Goal: Connect with others: Connect with others

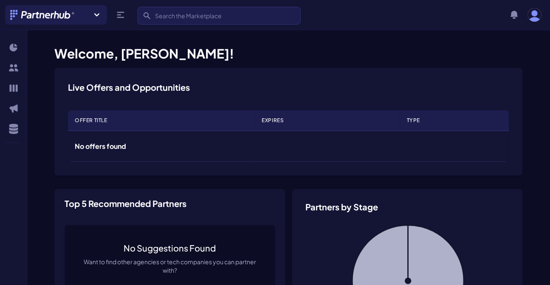
click at [89, 8] on div "Join a new Hub? Create your own Hub ›" at bounding box center [56, 15] width 102 height 20
click at [98, 14] on icon at bounding box center [96, 14] width 5 height 3
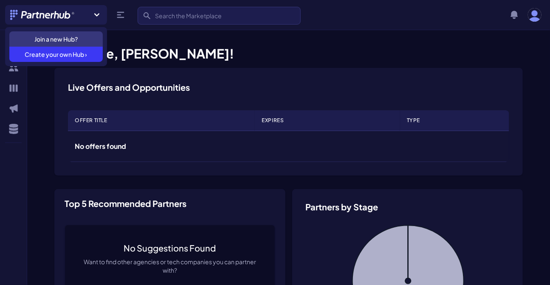
click at [98, 14] on icon at bounding box center [96, 14] width 5 height 3
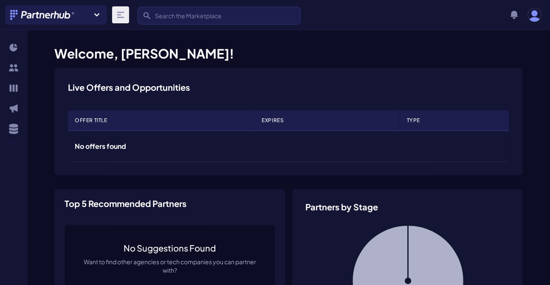
click at [123, 15] on icon at bounding box center [120, 15] width 10 height 10
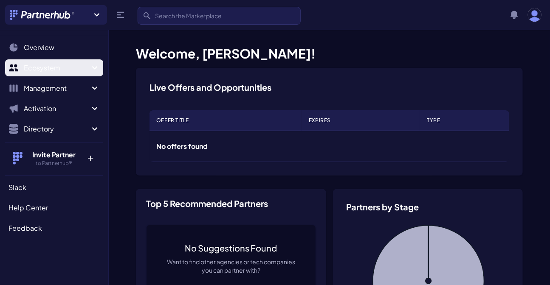
click at [59, 63] on span "Ecosystem" at bounding box center [57, 68] width 66 height 10
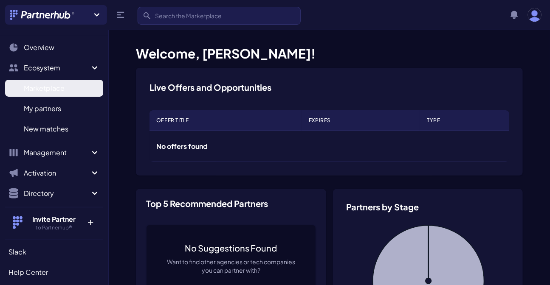
click at [50, 85] on span "Marketplace" at bounding box center [44, 88] width 41 height 10
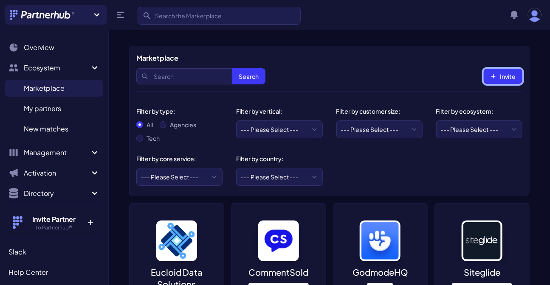
click at [495, 74] on icon "button" at bounding box center [493, 76] width 6 height 6
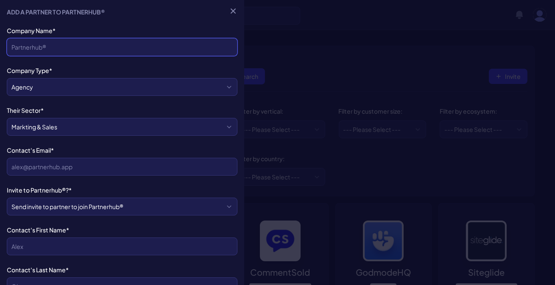
click at [78, 44] on input "Company Name*" at bounding box center [122, 47] width 231 height 18
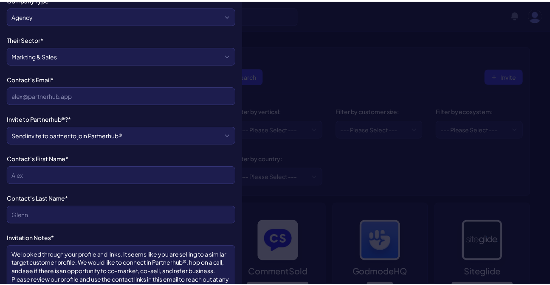
scroll to position [37, 0]
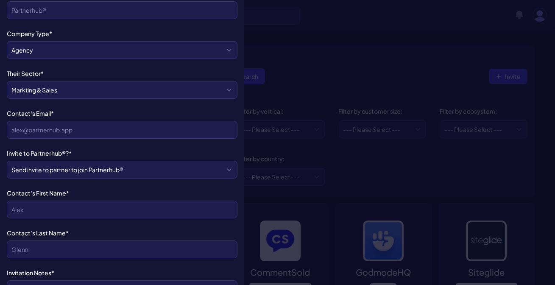
click at [326, 47] on div at bounding box center [277, 142] width 555 height 285
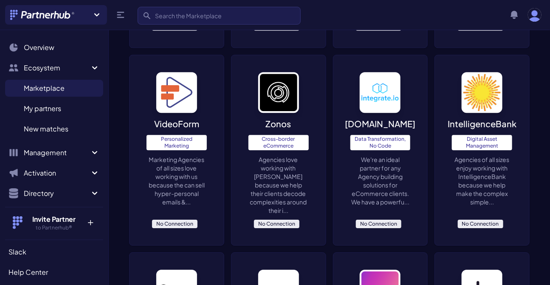
scroll to position [2303, 0]
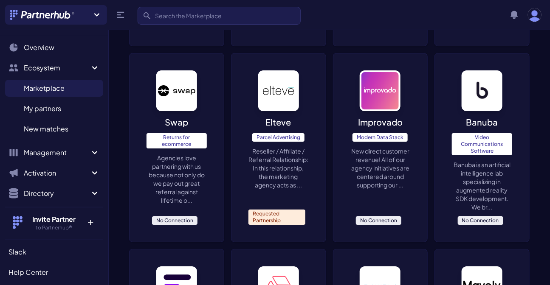
click at [381, 205] on div "Improvado Modern Data Stack New direct customer revenue! All of our agency init…" at bounding box center [380, 147] width 94 height 188
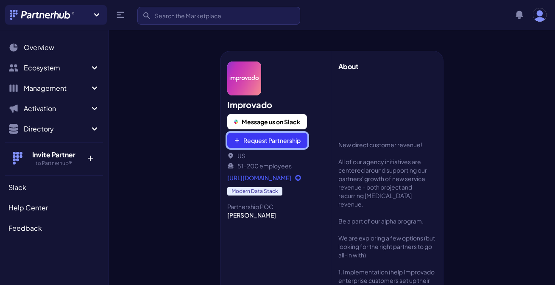
click at [281, 140] on button "Request Partnership" at bounding box center [267, 140] width 80 height 15
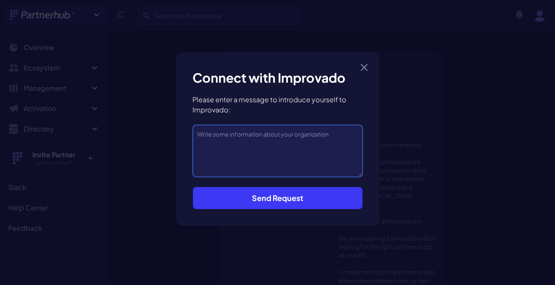
click at [281, 140] on textarea at bounding box center [278, 151] width 170 height 52
paste textarea "I’m looking for partners to collaborate with Starter_Story to promote MailClone…"
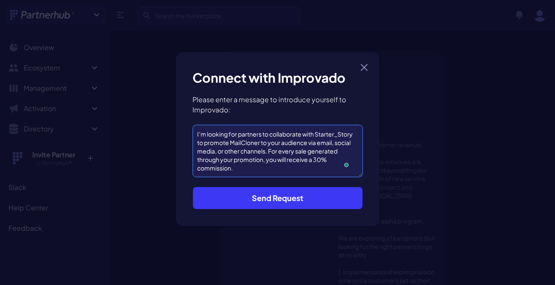
click at [234, 141] on textarea "I’m looking for partners to collaborate with Starter_Story to promote MailClone…" at bounding box center [278, 151] width 170 height 52
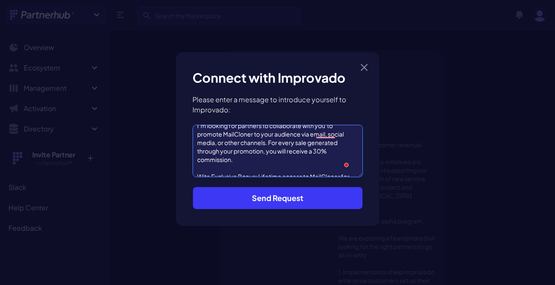
scroll to position [38, 0]
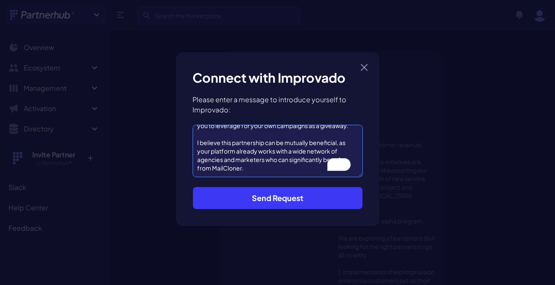
type textarea "I’m looking for partners to collaborate with you to promote MailCloner to your …"
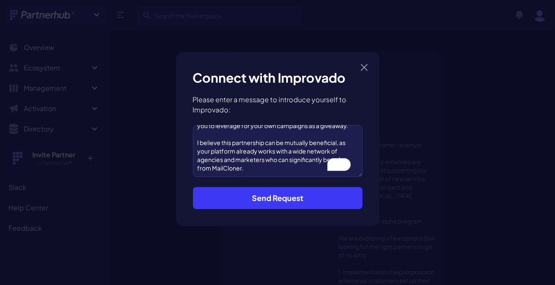
click at [272, 198] on button "Send Request" at bounding box center [278, 198] width 170 height 22
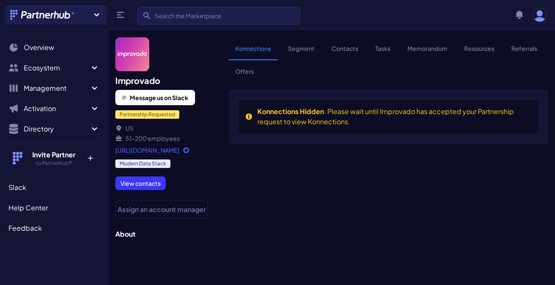
click at [179, 150] on link "[URL][DOMAIN_NAME]" at bounding box center [161, 150] width 93 height 8
click at [153, 99] on span "Message us on Slack" at bounding box center [159, 97] width 59 height 8
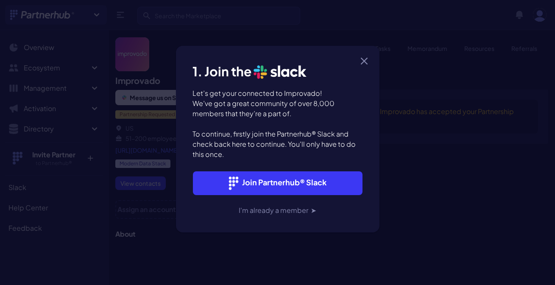
click at [269, 182] on button "Join Partnerhub® Slack" at bounding box center [278, 183] width 170 height 24
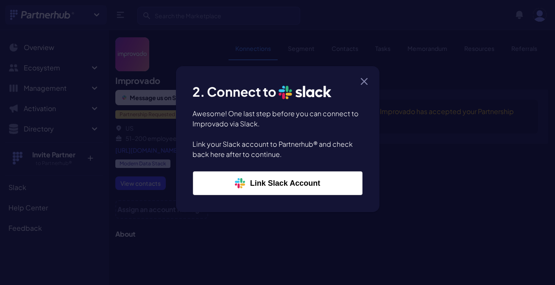
click at [438, 162] on div "Close modal Loading Slack 1. Join the Slack Let’s get your connected to Improva…" at bounding box center [277, 139] width 555 height 278
click at [297, 182] on button "Link Slack Account" at bounding box center [278, 183] width 170 height 24
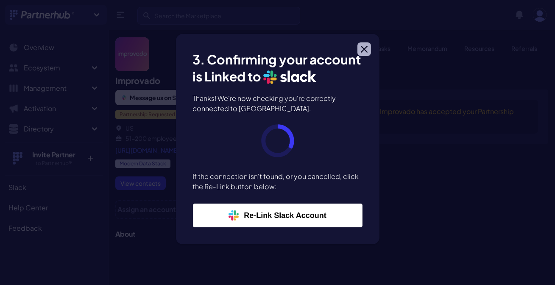
click at [362, 47] on icon "button" at bounding box center [365, 49] width 6 height 6
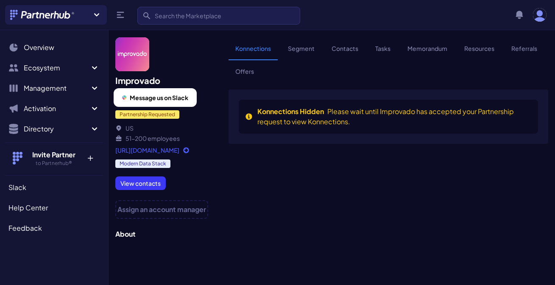
click at [146, 98] on span "Message us on Slack" at bounding box center [159, 97] width 59 height 8
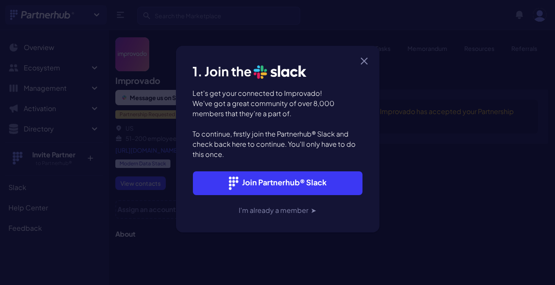
click at [264, 208] on button "I'm already a member ➤" at bounding box center [278, 207] width 170 height 15
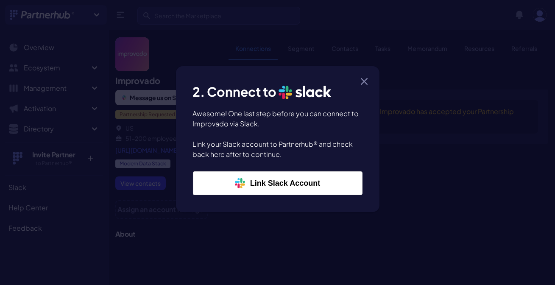
click at [275, 183] on button "Link Slack Account" at bounding box center [278, 183] width 170 height 24
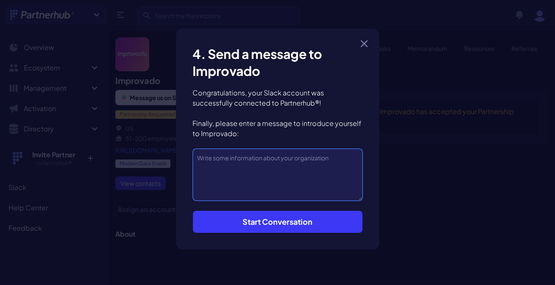
click at [225, 154] on textarea at bounding box center [278, 175] width 170 height 52
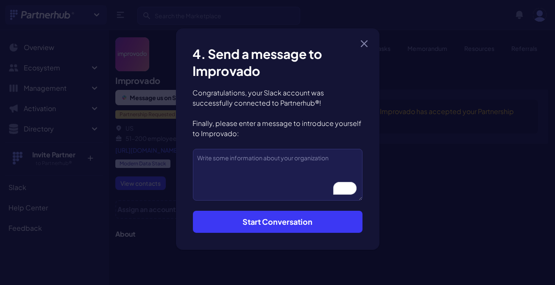
click at [456, 173] on div "Close modal Loading Slack 1. Join the Slack Let’s get your connected to Improva…" at bounding box center [277, 139] width 555 height 278
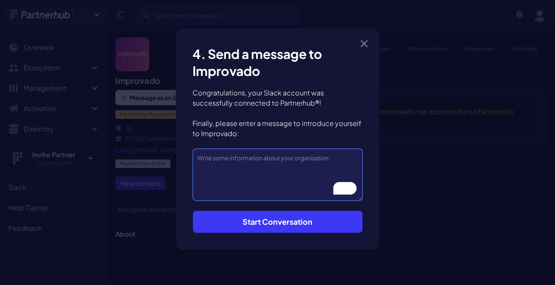
click at [273, 168] on textarea "To enrich screen reader interactions, please activate Accessibility in Grammarl…" at bounding box center [278, 175] width 170 height 52
click at [229, 157] on textarea "To enrich screen reader interactions, please activate Accessibility in Grammarl…" at bounding box center [278, 175] width 170 height 52
paste textarea "I hope you’re doing well. I’m Habib Rahman, the founder of GrowDone , our Anoth…"
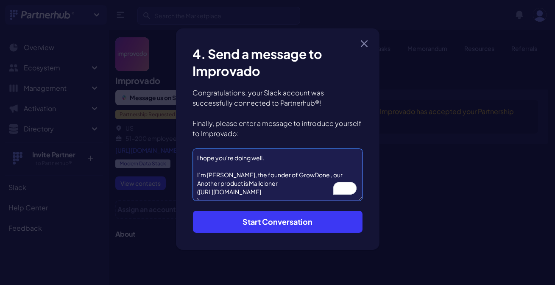
scroll to position [55, 0]
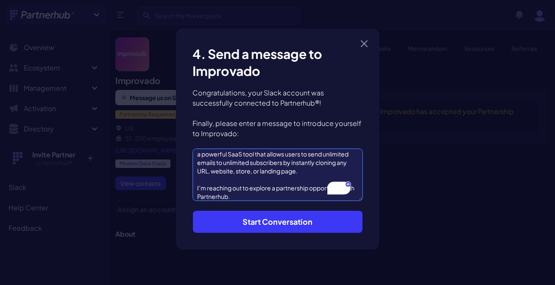
type textarea "I hope you’re doing well. I’m Habib Rahman, the founder of GrowDone , our Anoth…"
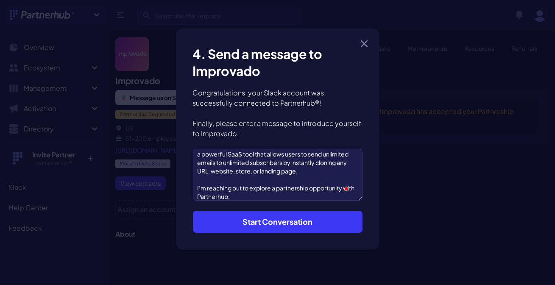
click at [245, 223] on button "Start Conversation" at bounding box center [278, 222] width 170 height 22
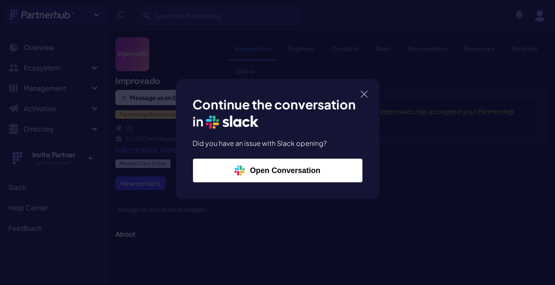
click at [302, 168] on button "Open Conversation" at bounding box center [278, 171] width 170 height 24
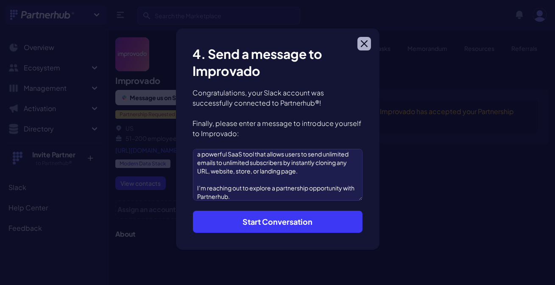
click at [365, 45] on icon "button" at bounding box center [364, 43] width 7 height 7
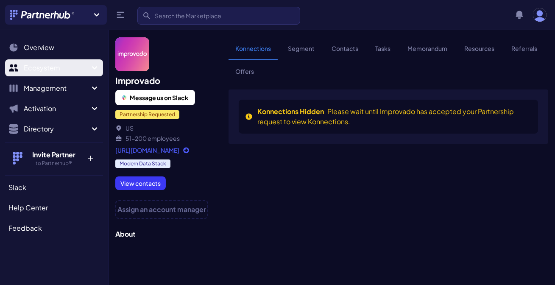
click at [58, 70] on span "Ecosystem" at bounding box center [57, 68] width 66 height 10
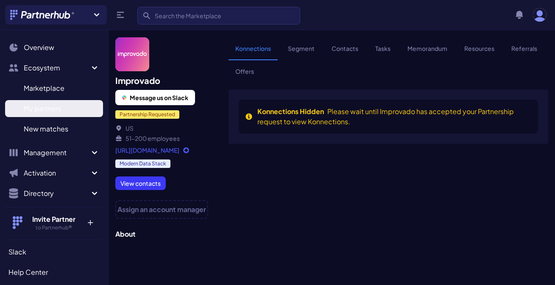
click at [33, 113] on span "My partners" at bounding box center [42, 109] width 37 height 10
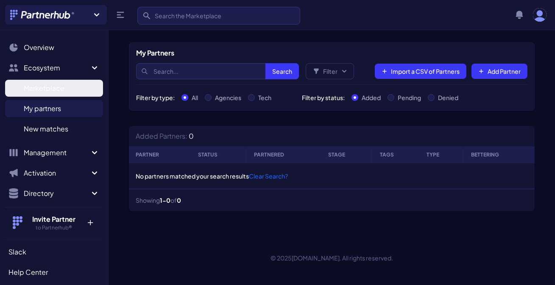
click at [39, 91] on span "Marketplace" at bounding box center [44, 88] width 41 height 10
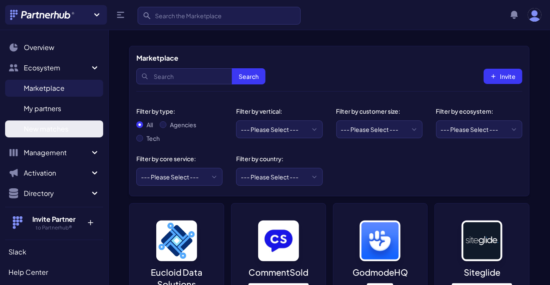
click at [56, 129] on span "New matches" at bounding box center [46, 129] width 45 height 10
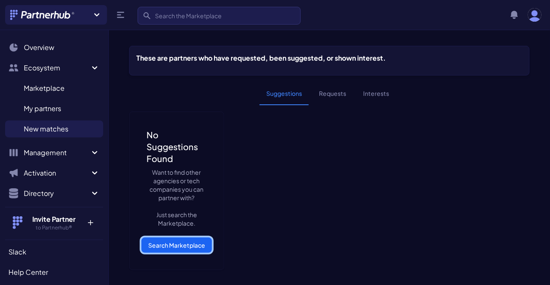
click at [168, 249] on link "Search Marketplace" at bounding box center [176, 245] width 70 height 15
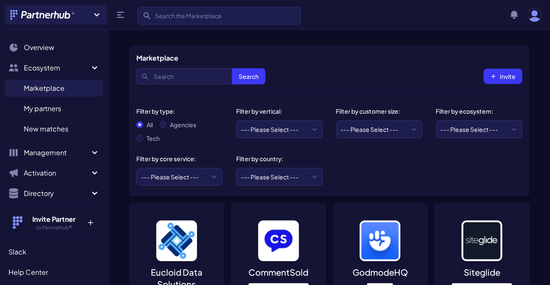
scroll to position [2104, 0]
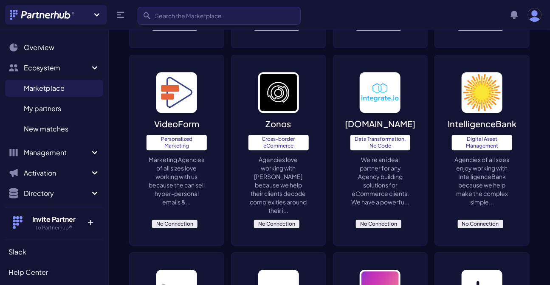
click at [384, 220] on span "No Connection" at bounding box center [378, 224] width 45 height 8
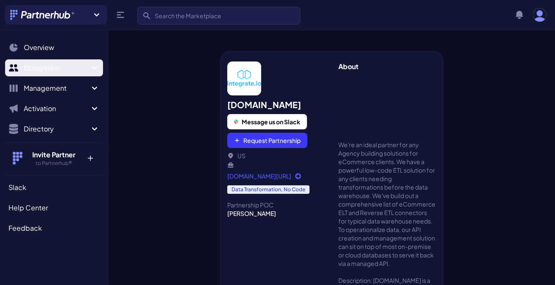
click at [42, 74] on button "Ecosystem" at bounding box center [54, 67] width 98 height 17
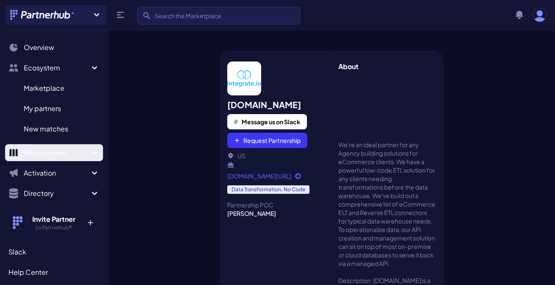
click at [34, 160] on button "Management" at bounding box center [54, 152] width 98 height 17
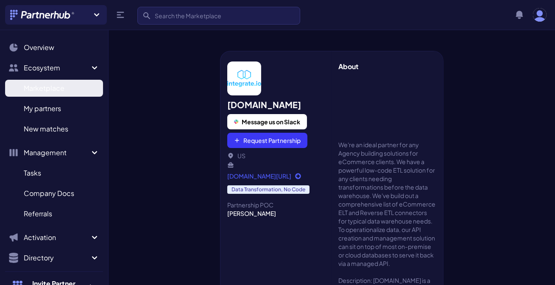
click at [42, 89] on span "Marketplace" at bounding box center [44, 88] width 41 height 10
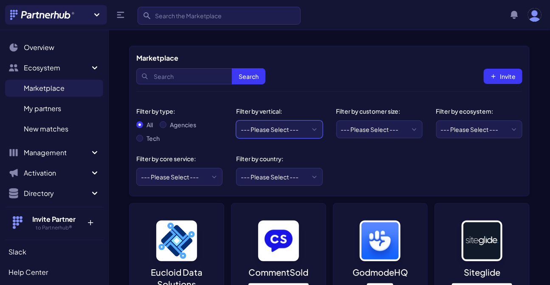
click at [270, 125] on select "--- Please Select --- eCommerce and consumer brands B2B and IT Local retailers …" at bounding box center [279, 130] width 86 height 18
select select "B2B and IT"
click at [236, 121] on select "--- Please Select --- eCommerce and consumer brands B2B and IT Local retailers …" at bounding box center [279, 130] width 86 height 18
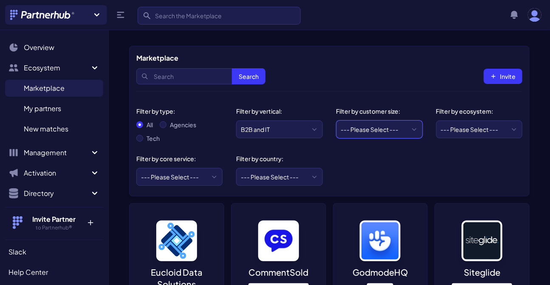
click at [373, 129] on select "--- Please Select --- Startups/SMBs Mid-market Enterprise" at bounding box center [379, 130] width 86 height 18
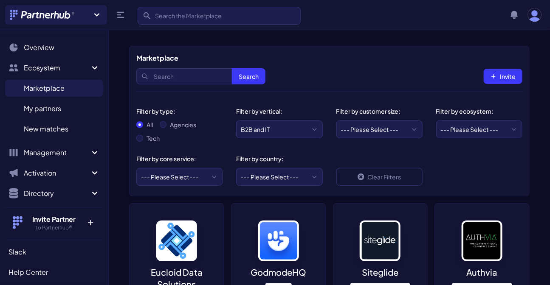
select select "Mid-market"
click at [336, 121] on select "--- Please Select --- Startups/SMBs Mid-market Enterprise" at bounding box center [379, 130] width 86 height 18
click at [464, 124] on select "--- Please Select --- AWS ActiveCampaign Adobe Airtable Amazon Amplitude Asana …" at bounding box center [479, 130] width 86 height 18
click at [449, 129] on select "--- Please Select --- AWS ActiveCampaign Adobe Airtable Amazon Amplitude Asana …" at bounding box center [479, 130] width 86 height 18
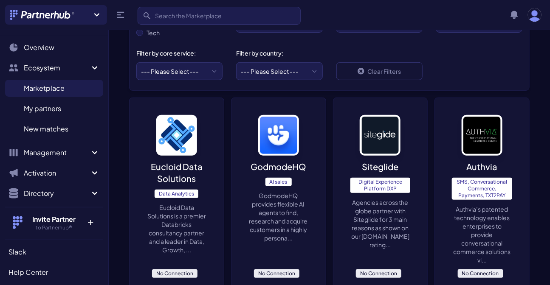
scroll to position [77, 0]
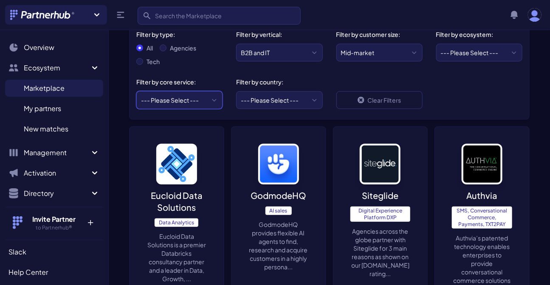
click at [180, 97] on select "--- Please Select --- ABM API Integration Support Business Process Consulting C…" at bounding box center [179, 100] width 86 height 18
click at [264, 92] on select "--- Please Select --- United States United Kingdom Canada Australia Afghanistan…" at bounding box center [279, 100] width 86 height 18
click at [168, 104] on select "--- Please Select --- ABM API Integration Support Business Process Consulting C…" at bounding box center [179, 100] width 86 height 18
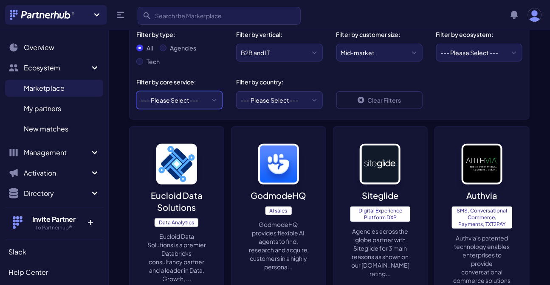
click at [182, 97] on select "--- Please Select --- ABM API Integration Support Business Process Consulting C…" at bounding box center [179, 100] width 86 height 18
click at [257, 97] on select "--- Please Select --- United States United Kingdom Canada Australia Afghanistan…" at bounding box center [279, 100] width 86 height 18
click at [258, 89] on div "--- Please Select --- United States United Kingdom Canada Australia Afghanistan…" at bounding box center [279, 97] width 86 height 23
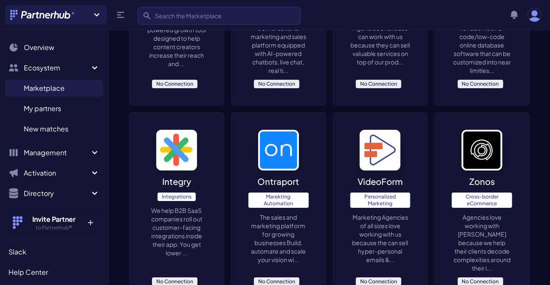
scroll to position [1080, 0]
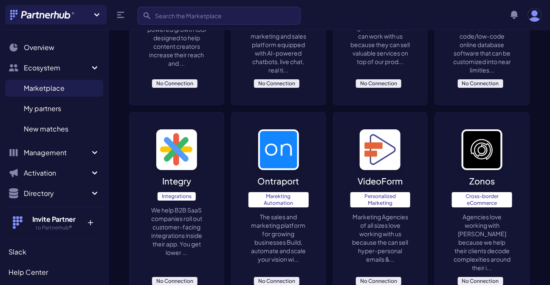
drag, startPoint x: 339, startPoint y: 156, endPoint x: 312, endPoint y: 109, distance: 54.7
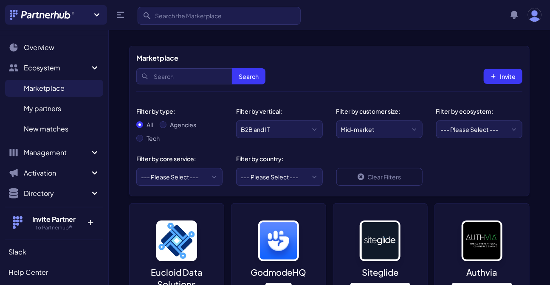
scroll to position [154, 0]
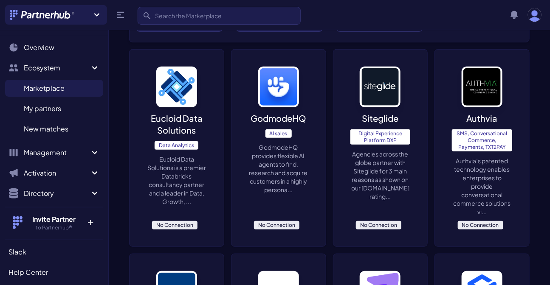
click at [371, 219] on div "Siteglide Digital Experience Platform DXP Agencies across the globe partner wit…" at bounding box center [380, 148] width 94 height 197
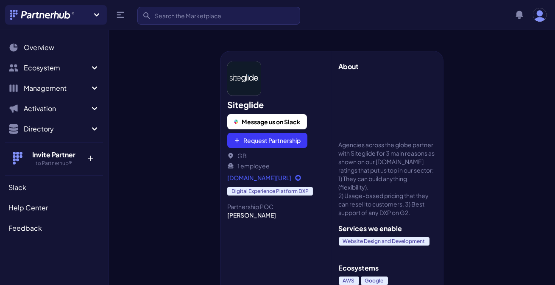
click at [295, 177] on link "[DOMAIN_NAME][URL]" at bounding box center [276, 178] width 98 height 8
click at [261, 142] on button "Request Partnership" at bounding box center [267, 140] width 80 height 15
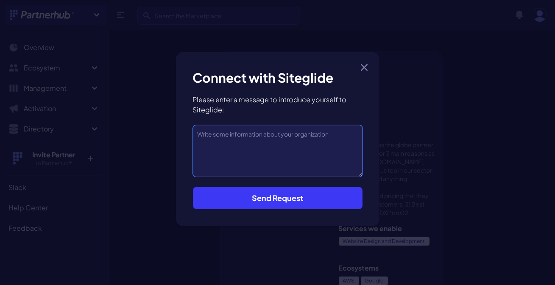
click at [240, 134] on textarea at bounding box center [278, 151] width 170 height 52
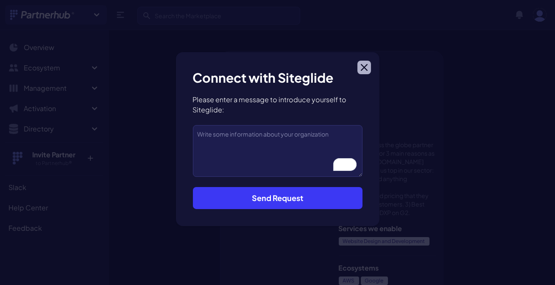
click at [365, 67] on icon "button" at bounding box center [365, 68] width 6 height 6
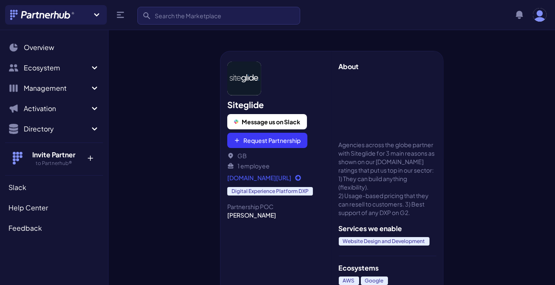
click at [250, 102] on h2 "Siteglide" at bounding box center [276, 105] width 98 height 12
copy h2 "Siteglide"
click at [195, 112] on div at bounding box center [165, 156] width 112 height 258
click at [264, 137] on button "Request Partnership" at bounding box center [267, 140] width 80 height 15
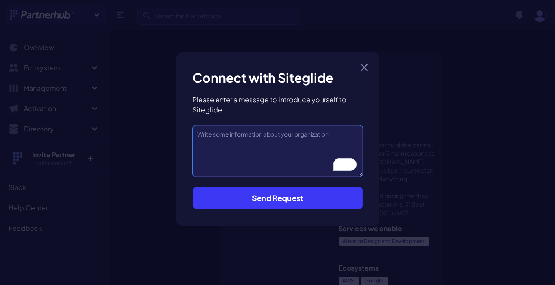
click at [214, 132] on textarea "To enrich screen reader interactions, please activate Accessibility in Grammarl…" at bounding box center [278, 151] width 170 height 52
paste textarea "Dear [Name/Team], I hope this message finds you well. I truly admire the way [S…"
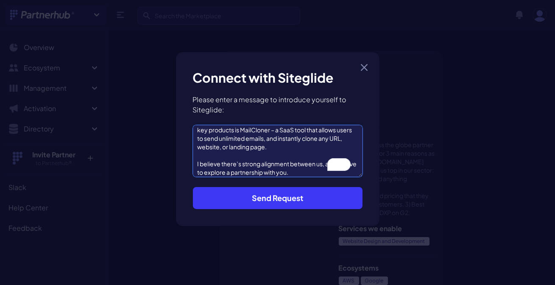
scroll to position [48, 0]
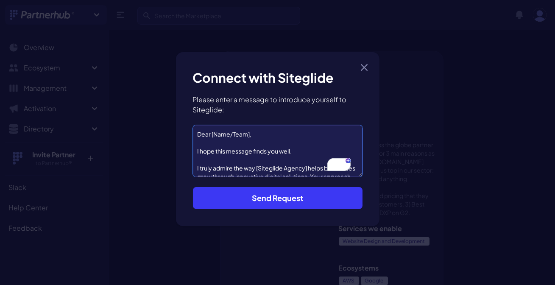
click at [250, 132] on textarea "Dear [Name/Team], I hope this message finds you well. I truly admire the way [S…" at bounding box center [278, 151] width 170 height 52
click at [230, 137] on textarea "Dear [Na, I hope this message finds you well. I truly admire the way [Siteglide…" at bounding box center [278, 151] width 170 height 52
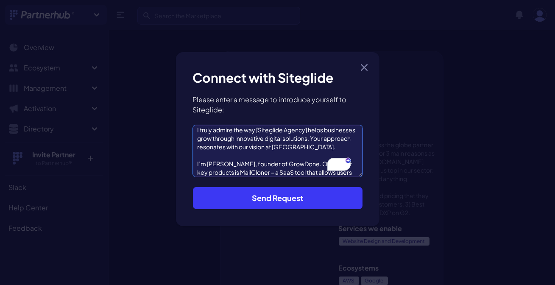
click at [309, 132] on textarea "Dear Siteglide I hope this message finds you well. I truly admire the way [Site…" at bounding box center [278, 151] width 170 height 52
click at [259, 129] on textarea "Dear Siteglide I hope this message finds you well. I truly admire the way [Site…" at bounding box center [278, 151] width 170 height 52
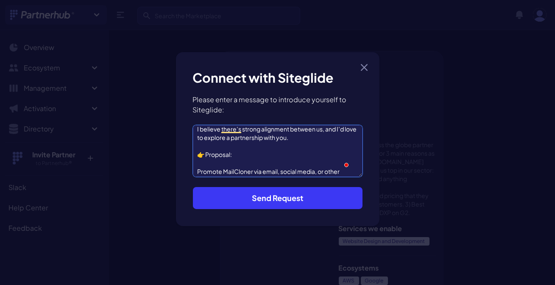
click at [205, 155] on textarea "Dear Siteglide I hope this message finds you well. I truly admire the way Siteg…" at bounding box center [278, 151] width 170 height 52
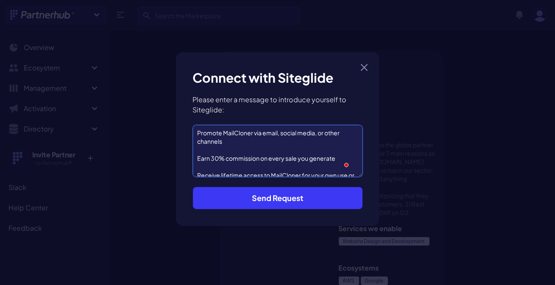
type textarea "Dear Siteglide I hope this message finds you well. I truly admire the way Siteg…"
click at [229, 153] on textarea "Dear Siteglide I hope this message finds you well. I truly admire the way Siteg…" at bounding box center [278, 151] width 170 height 52
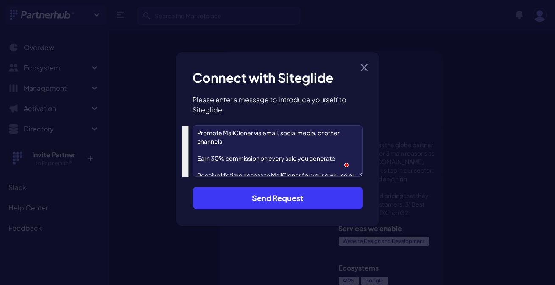
click at [299, 196] on button "Send Request" at bounding box center [278, 198] width 170 height 22
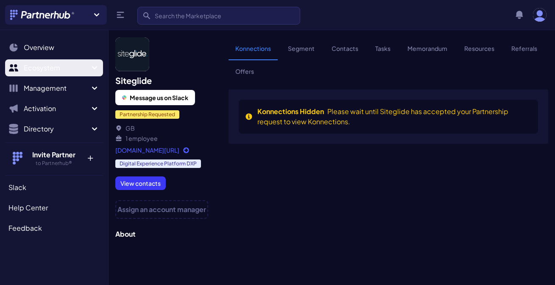
drag, startPoint x: 40, startPoint y: 68, endPoint x: 40, endPoint y: 73, distance: 4.7
click at [40, 68] on span "Ecosystem" at bounding box center [57, 68] width 66 height 10
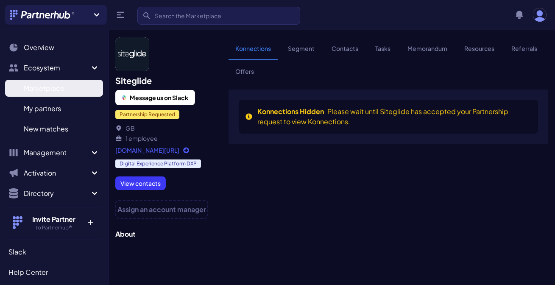
click at [42, 87] on span "Marketplace" at bounding box center [44, 88] width 41 height 10
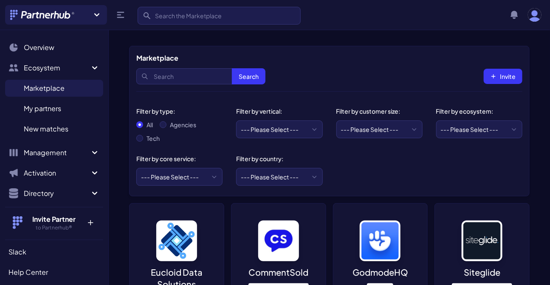
click at [364, 65] on div "Search Search Invite" at bounding box center [329, 76] width 386 height 26
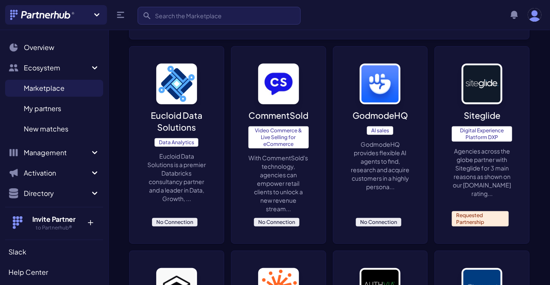
click at [269, 218] on span "No Connection" at bounding box center [276, 222] width 45 height 8
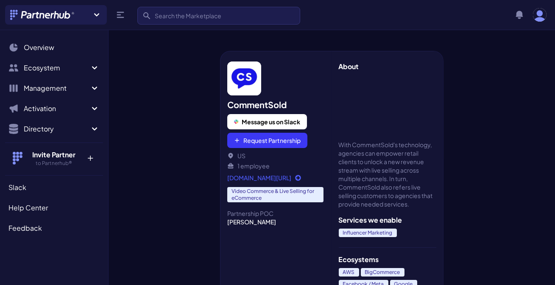
click at [278, 177] on link "[DOMAIN_NAME][URL]" at bounding box center [276, 178] width 98 height 8
click at [259, 104] on h2 "CommentSold" at bounding box center [276, 105] width 98 height 12
copy h2 "CommentSold"
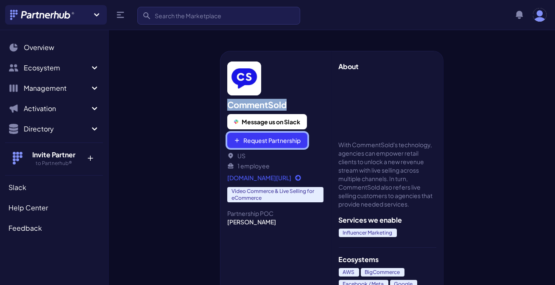
click at [265, 145] on button "Request Partnership" at bounding box center [267, 140] width 80 height 15
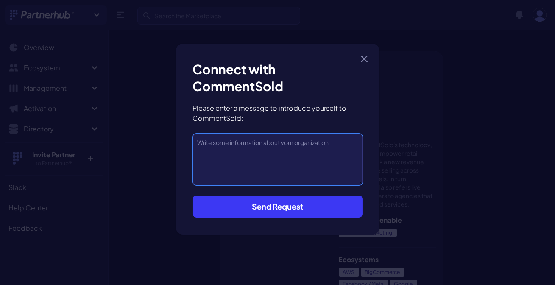
click at [234, 149] on textarea at bounding box center [278, 160] width 170 height 52
paste textarea "Dear CommentSold I hope this message finds you well. I truly admire the way Com…"
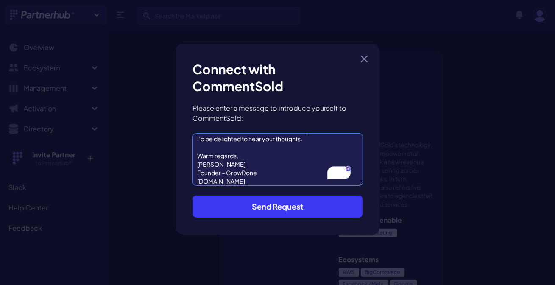
scroll to position [241, 0]
type textarea "Dear CommentSold I hope this message finds you well. I truly admire the way Com…"
click at [285, 209] on button "Send Request" at bounding box center [278, 207] width 170 height 22
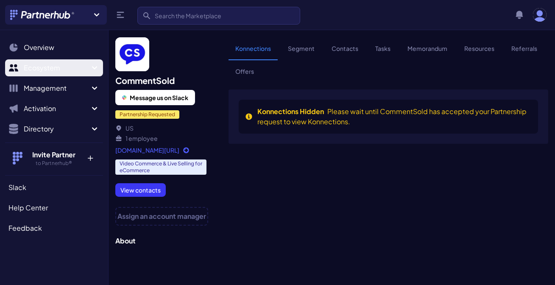
click at [56, 64] on span "Ecosystem" at bounding box center [57, 68] width 66 height 10
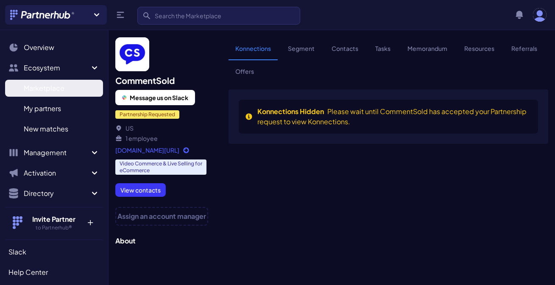
click at [52, 85] on span "Marketplace" at bounding box center [44, 88] width 41 height 10
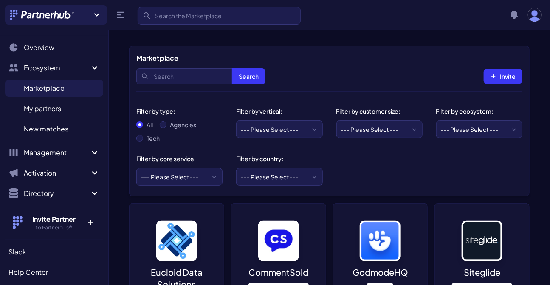
click at [346, 53] on div "Marketplace" at bounding box center [329, 58] width 386 height 10
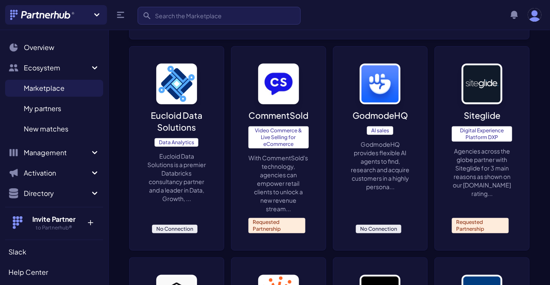
scroll to position [978, 0]
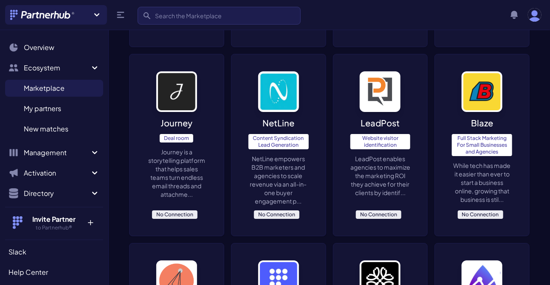
click at [278, 211] on span "No Connection" at bounding box center [276, 214] width 45 height 8
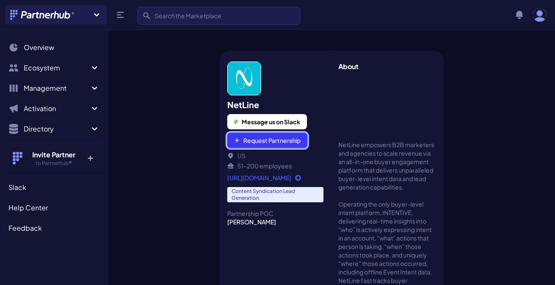
click at [266, 137] on button "Request Partnership" at bounding box center [267, 140] width 80 height 15
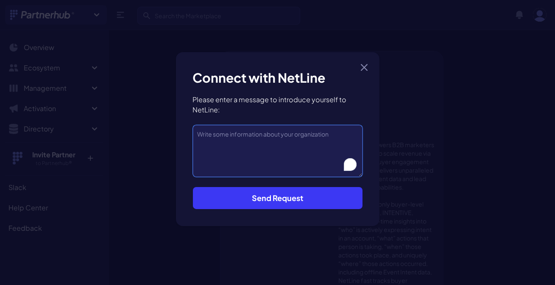
click at [233, 142] on textarea "To enrich screen reader interactions, please activate Accessibility in Grammarl…" at bounding box center [278, 151] width 170 height 52
paste textarea "Dear CommentSold I hope this message finds you well. I truly admire the way Com…"
type textarea "Dear CommentSold I hope this message finds you well. I truly admire the way Com…"
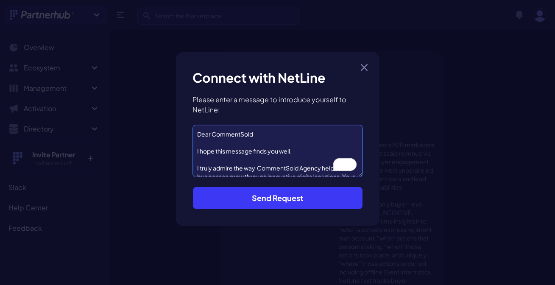
scroll to position [241, 0]
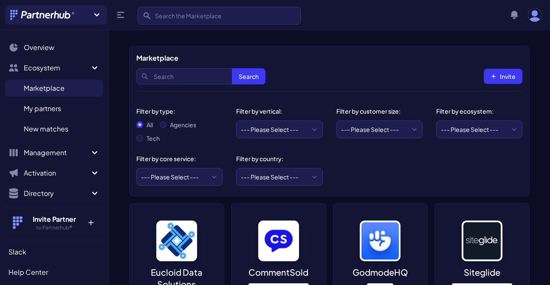
scroll to position [978, 0]
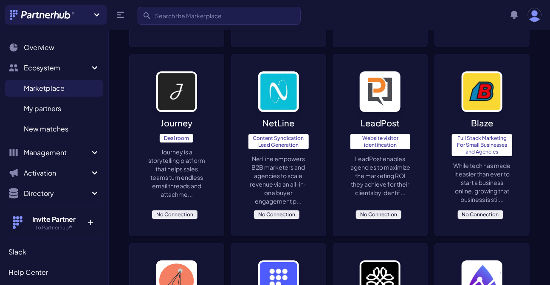
click at [377, 210] on span "No Connection" at bounding box center [378, 214] width 45 height 8
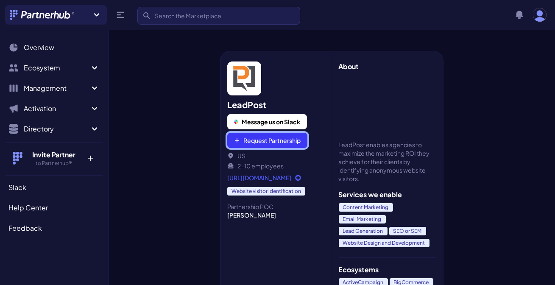
click at [270, 144] on button "Request Partnership" at bounding box center [267, 140] width 80 height 15
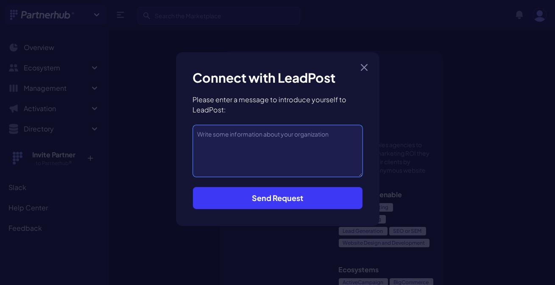
click at [241, 139] on textarea at bounding box center [278, 151] width 170 height 52
paste textarea "NetLine"
type textarea "NetLine"
paste textarea "Dear CommentSold I hope this message finds you well. I truly admire the way Com…"
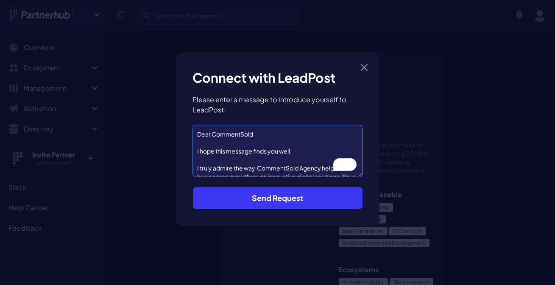
scroll to position [233, 0]
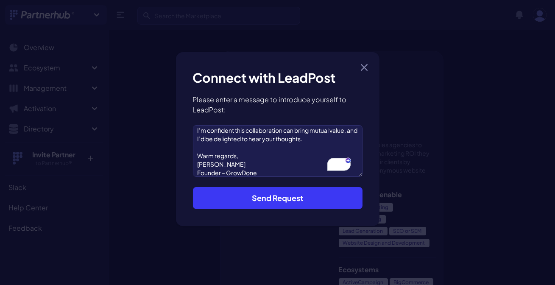
click at [305, 77] on h3 "Connect with LeadPost" at bounding box center [278, 77] width 170 height 17
copy h3 "LeadPost"
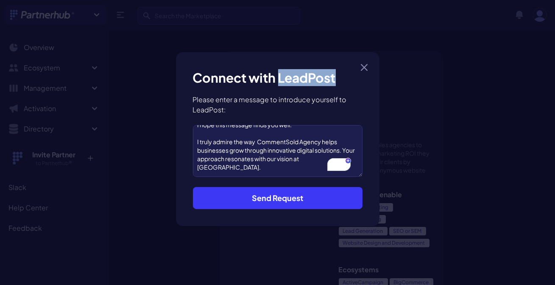
scroll to position [0, 0]
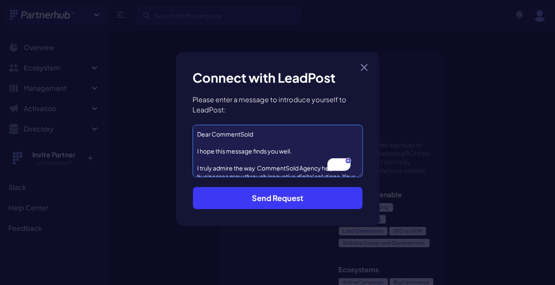
click at [238, 134] on textarea "Dear CommentSold I hope this message finds you well. I truly admire the way Com…" at bounding box center [278, 151] width 170 height 52
paste textarea "LeadPost"
click at [281, 165] on textarea "Dear LeadPost Team I hope this message finds you well. I truly admire the way C…" at bounding box center [278, 151] width 170 height 52
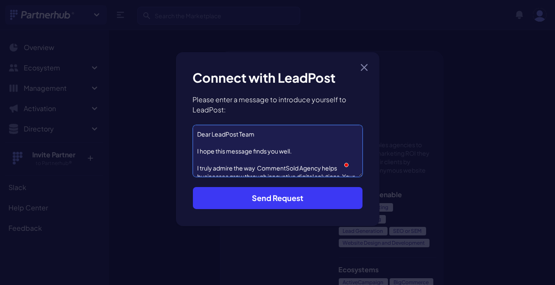
click at [281, 165] on textarea "Dear LeadPost Team I hope this message finds you well. I truly admire the way C…" at bounding box center [278, 151] width 170 height 52
click at [273, 168] on textarea "Dear LeadPost Team I hope this message finds you well. I truly admire the way C…" at bounding box center [278, 151] width 170 height 52
paste textarea "LeadPost"
click at [282, 160] on textarea "Dear LeadPost Team I hope this message finds you well. I truly admire the way L…" at bounding box center [278, 151] width 170 height 52
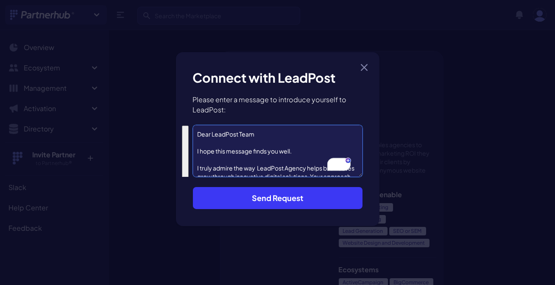
click at [282, 160] on textarea "Dear LeadPost Team I hope this message finds you well. I truly admire the way L…" at bounding box center [278, 151] width 170 height 52
type textarea "Dear LeadPost Team I hope this message finds you well. I truly admire the way L…"
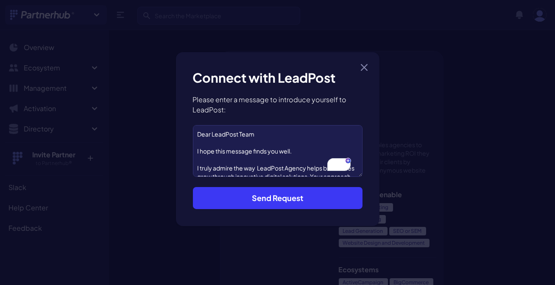
click at [279, 196] on button "Send Request" at bounding box center [278, 198] width 170 height 22
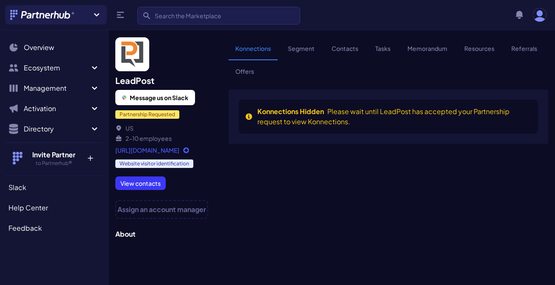
click at [248, 115] on icon at bounding box center [249, 116] width 6 height 6
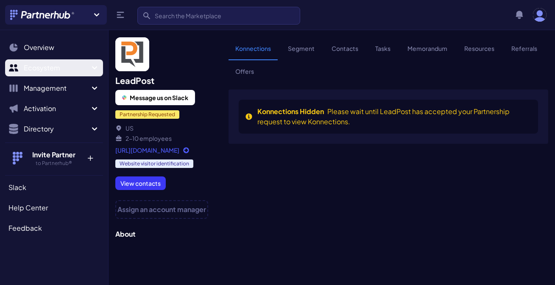
click at [68, 65] on span "Ecosystem" at bounding box center [57, 68] width 66 height 10
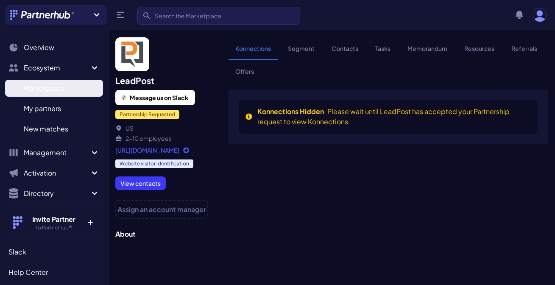
click at [55, 91] on span "Marketplace" at bounding box center [44, 88] width 41 height 10
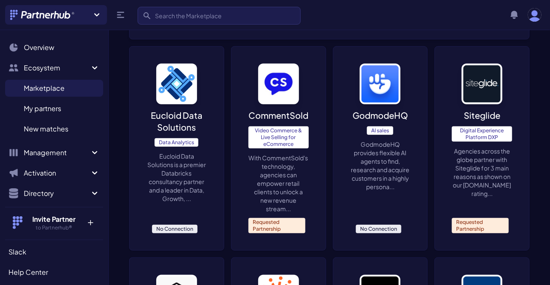
scroll to position [978, 0]
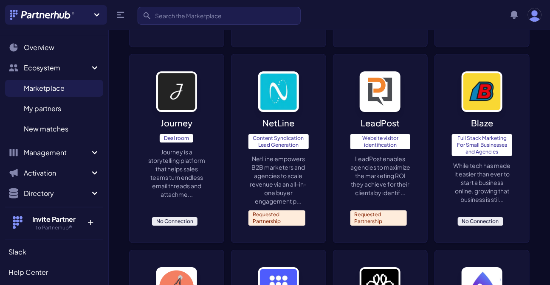
click at [480, 218] on span "No Connection" at bounding box center [479, 221] width 45 height 8
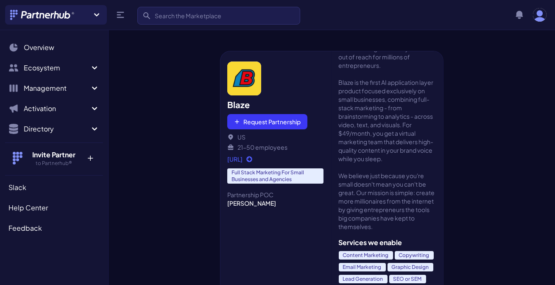
scroll to position [115, 0]
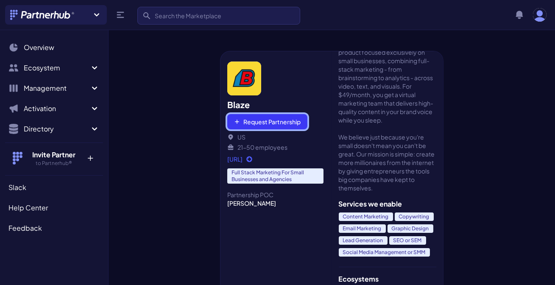
click at [269, 118] on button "Request Partnership" at bounding box center [267, 121] width 80 height 15
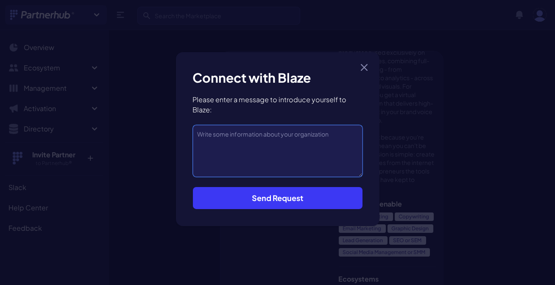
click at [250, 131] on textarea at bounding box center [278, 151] width 170 height 52
paste textarea "Dear LeadPost Team I hope this message finds you well. I truly admire the way L…"
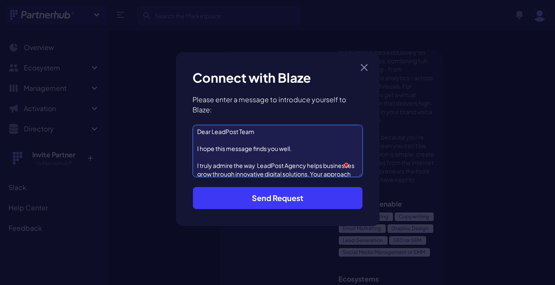
scroll to position [0, 0]
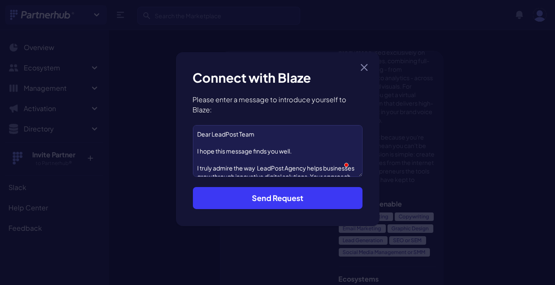
click at [295, 78] on h3 "Connect with Blaze" at bounding box center [278, 77] width 170 height 17
copy h3 "Blaze"
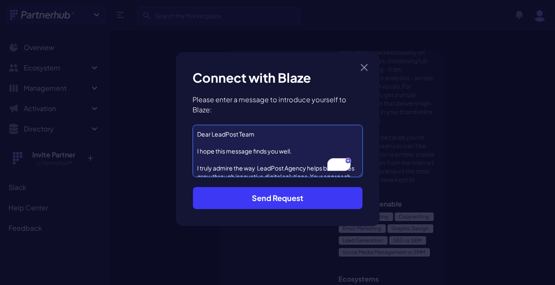
click at [222, 138] on textarea "Dear LeadPost Team I hope this message finds you well. I truly admire the way L…" at bounding box center [278, 151] width 170 height 52
click at [222, 133] on textarea "Dear LeadPost Team I hope this message finds you well. I truly admire the way L…" at bounding box center [278, 151] width 170 height 52
paste textarea "Blaze"
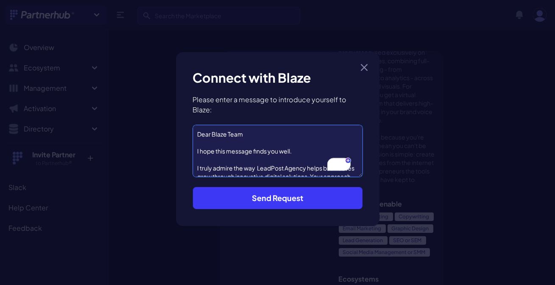
click at [267, 166] on textarea "Dear Blaze Team I hope this message finds you well. I truly admire the way Lead…" at bounding box center [278, 151] width 170 height 52
paste textarea "Blaze"
type textarea "Dear Blaze Team I hope this message finds you well. I truly admire the way Blaz…"
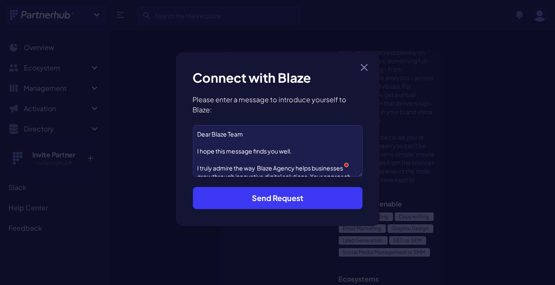
click at [275, 198] on button "Send Request" at bounding box center [278, 198] width 170 height 22
